Goal: Information Seeking & Learning: Learn about a topic

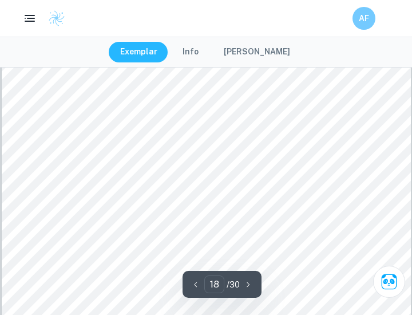
scroll to position [9649, 0]
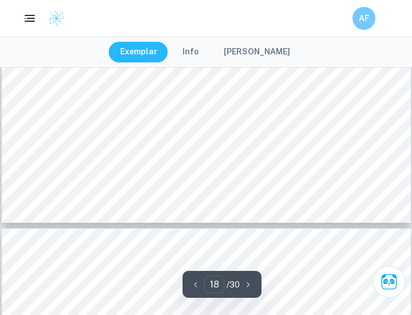
type input "19"
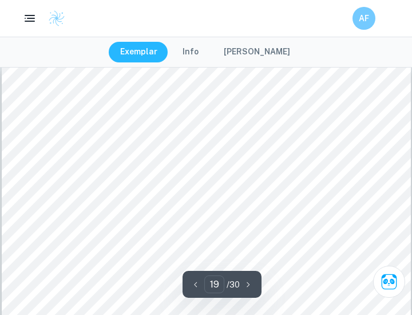
scroll to position [9914, 0]
